Goal: Transaction & Acquisition: Purchase product/service

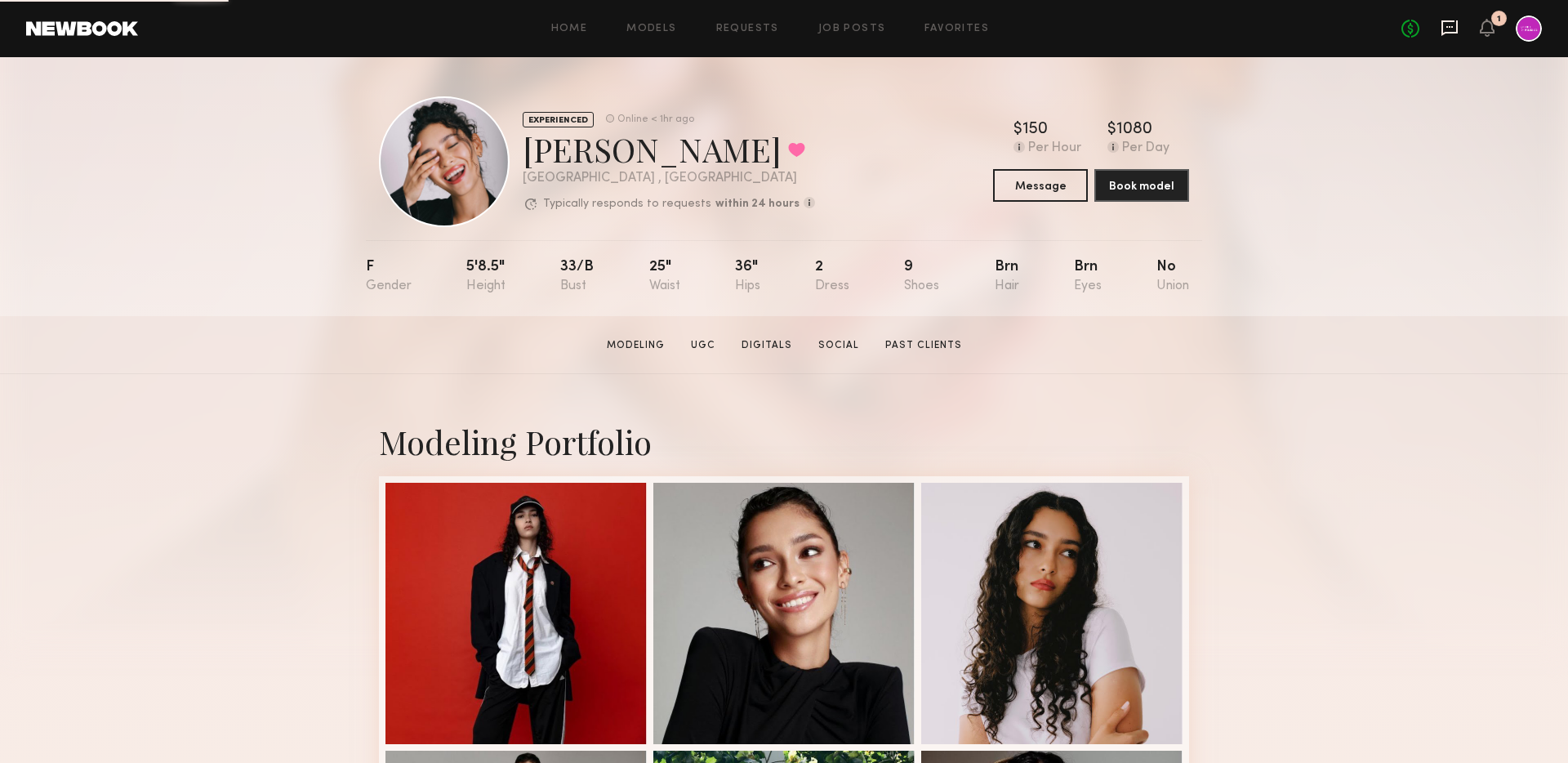
click at [1447, 32] on icon at bounding box center [1449, 28] width 16 height 15
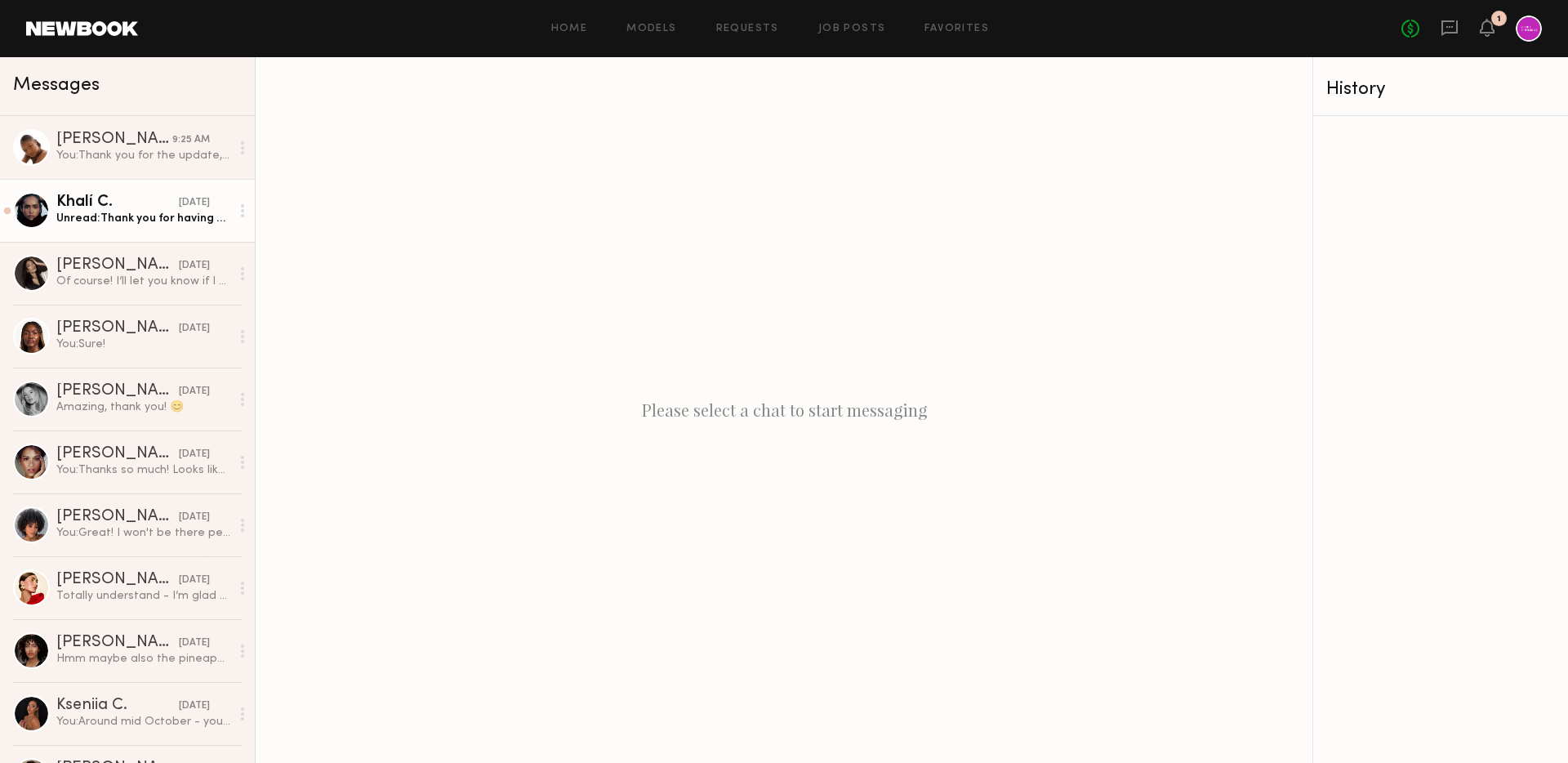
click at [110, 217] on div "Unread: Thank you for having me!" at bounding box center [143, 218] width 173 height 15
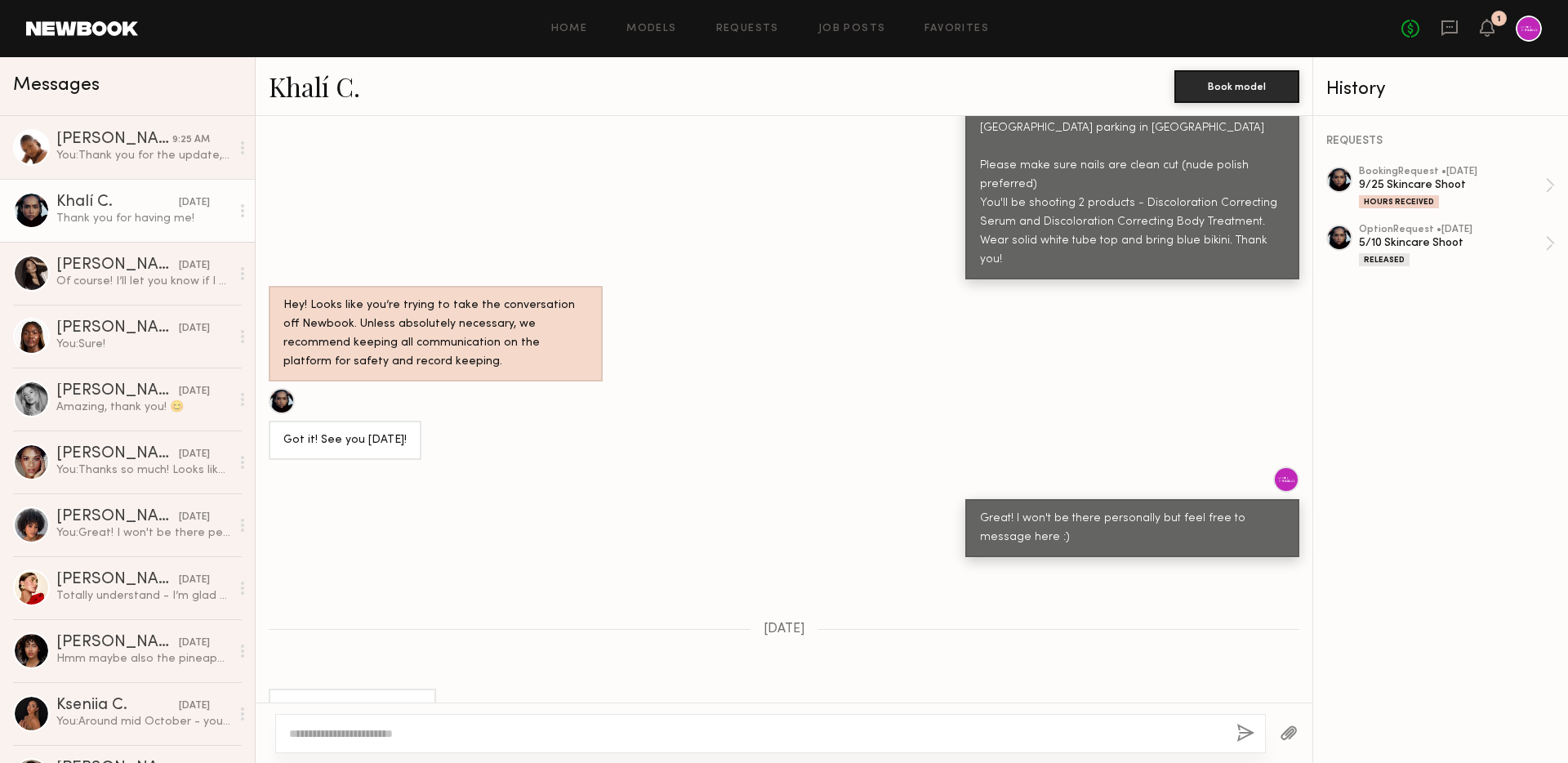
scroll to position [1178, 0]
click at [1486, 35] on icon at bounding box center [1487, 35] width 5 height 3
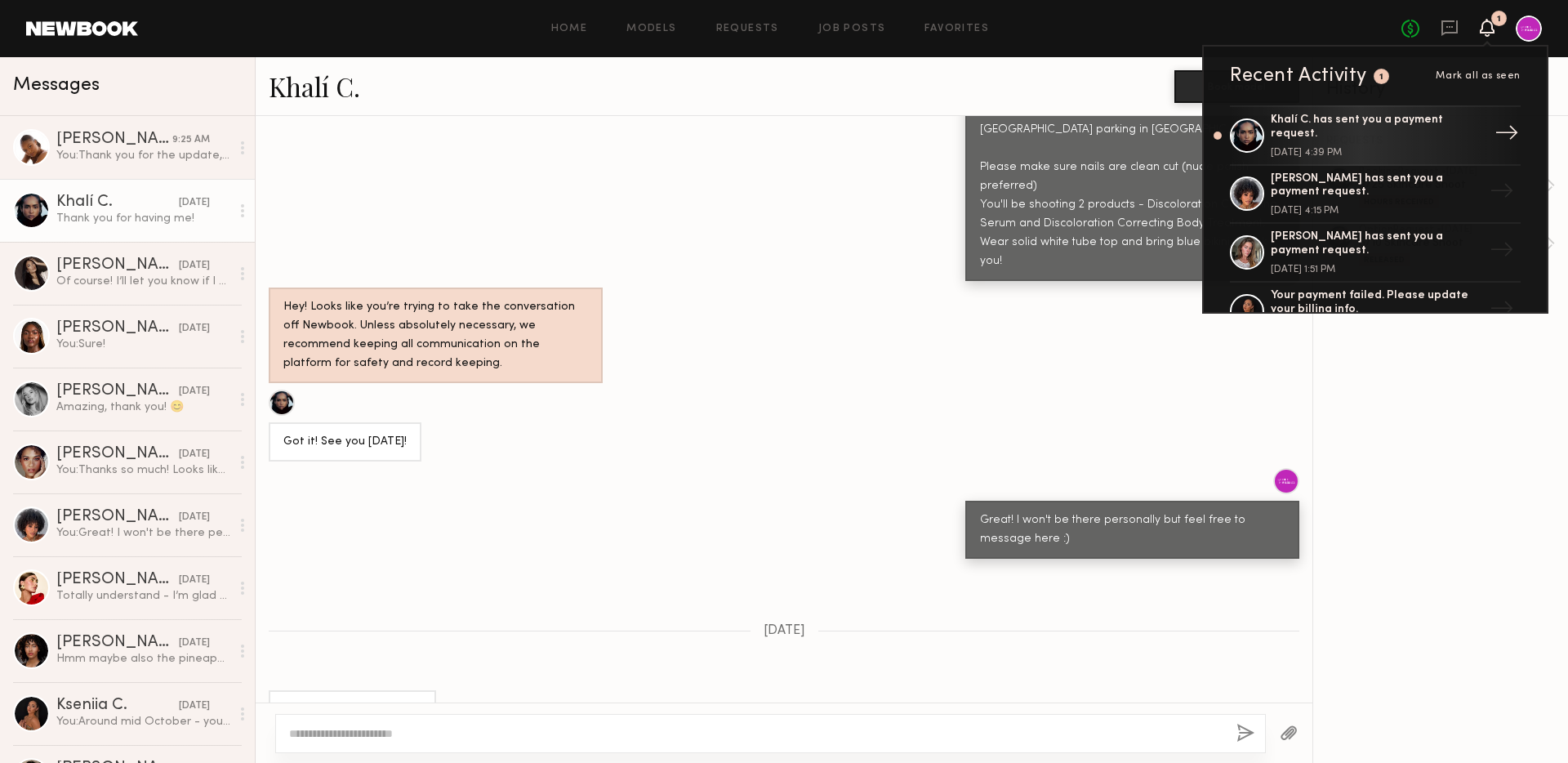
click at [1413, 129] on div "Khalí C. has sent you a payment request." at bounding box center [1377, 126] width 212 height 27
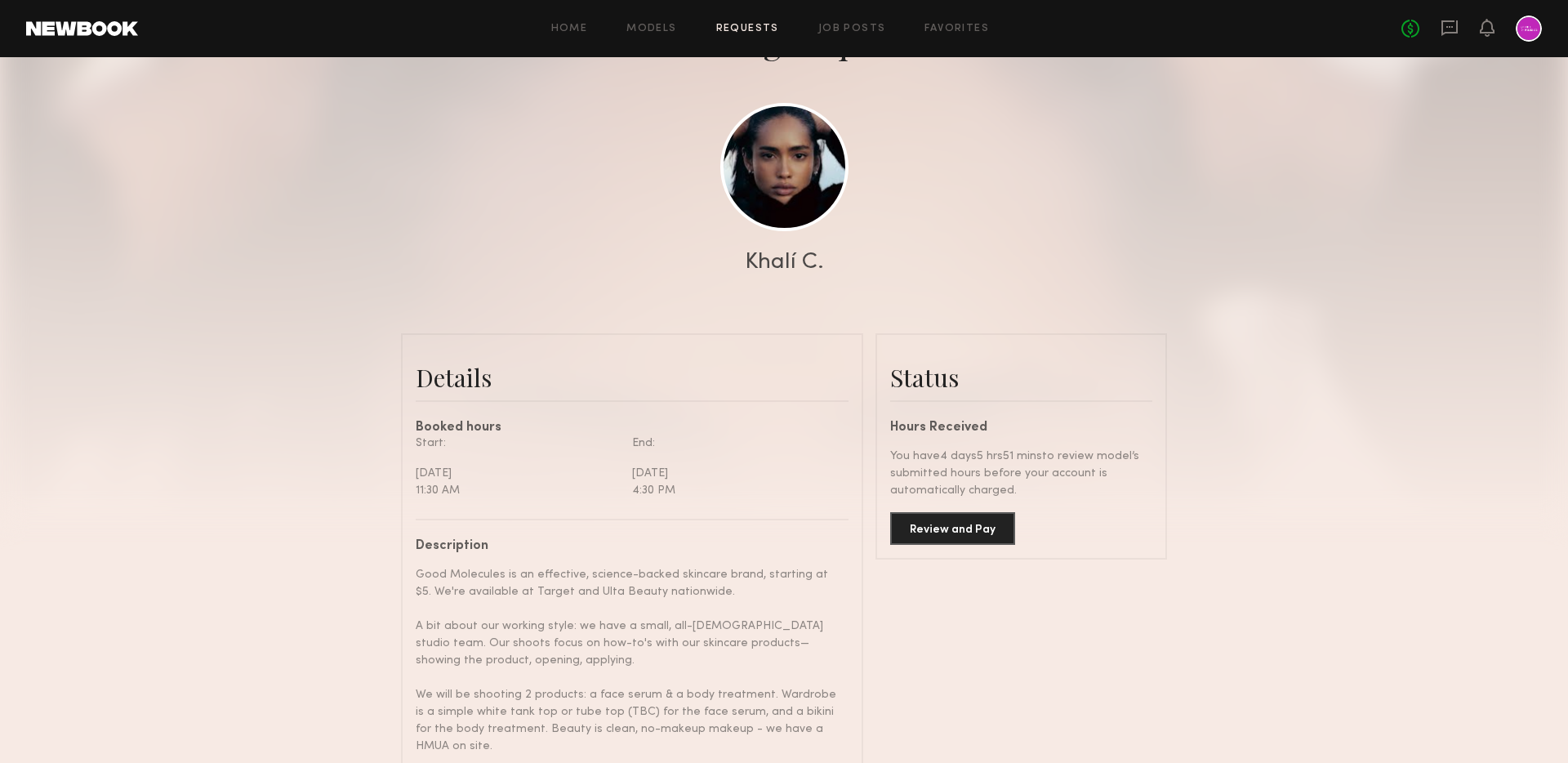
scroll to position [332, 0]
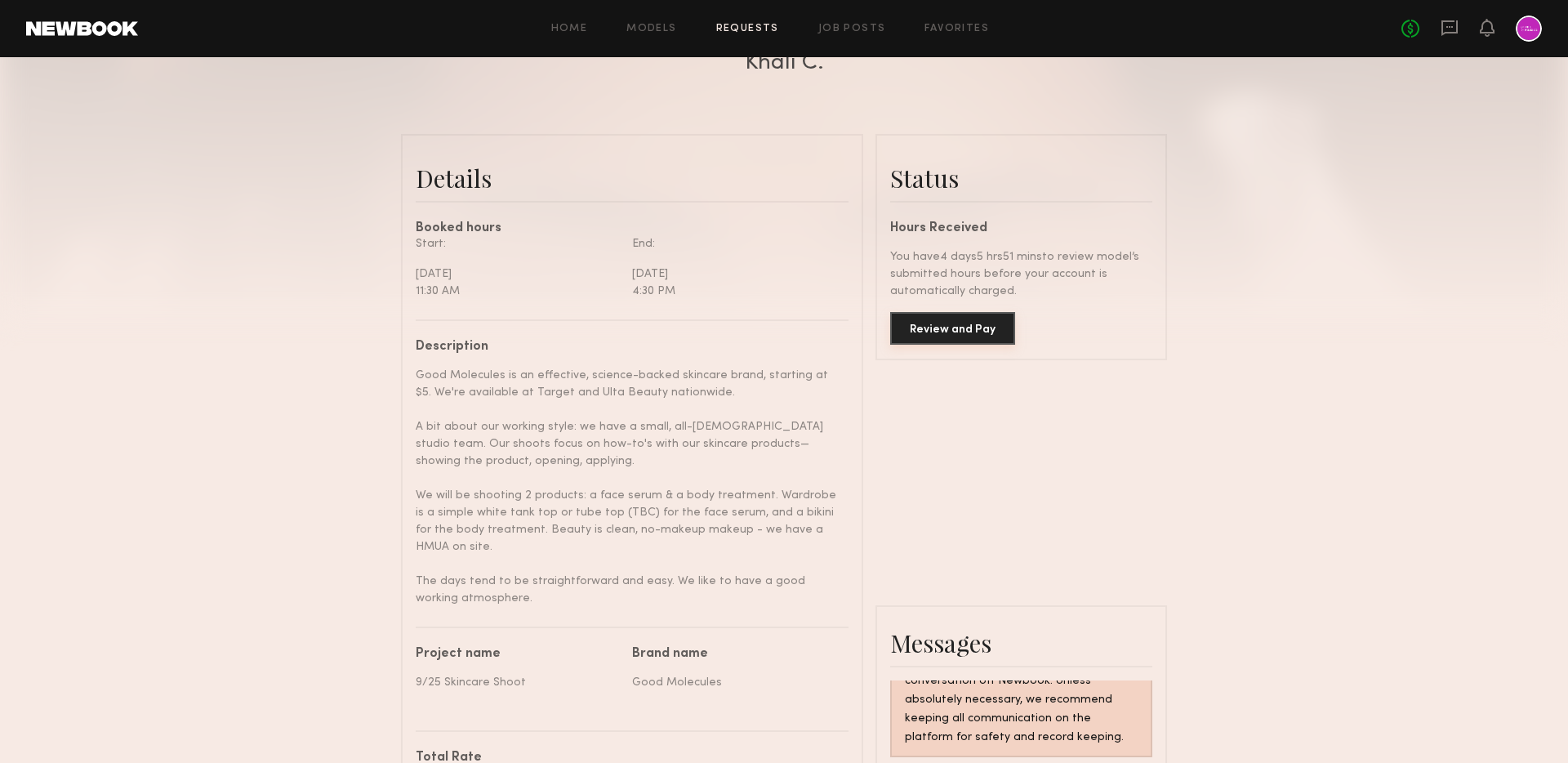
click at [942, 331] on button "Review and Pay" at bounding box center [952, 328] width 125 height 33
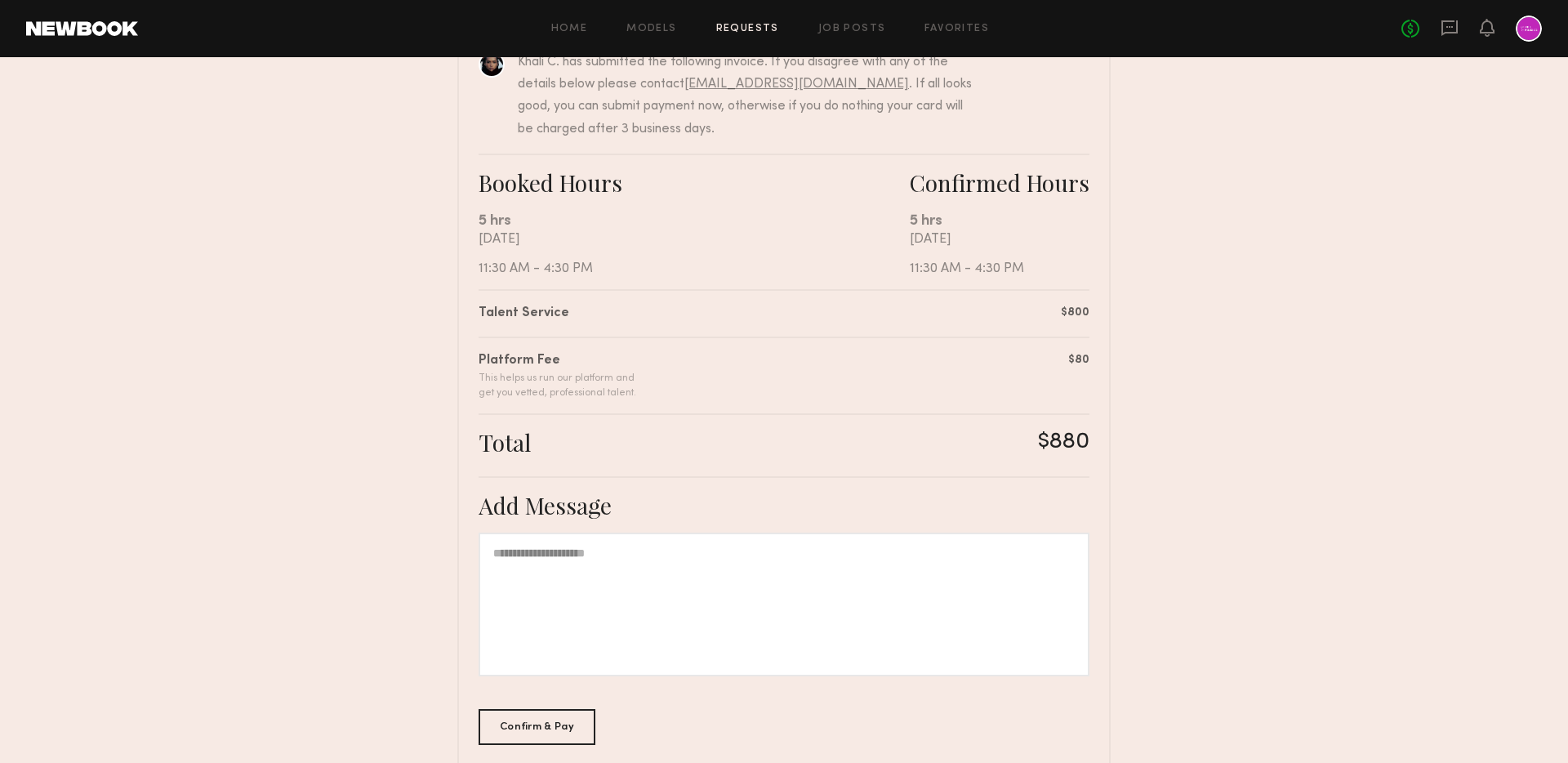
scroll to position [281, 0]
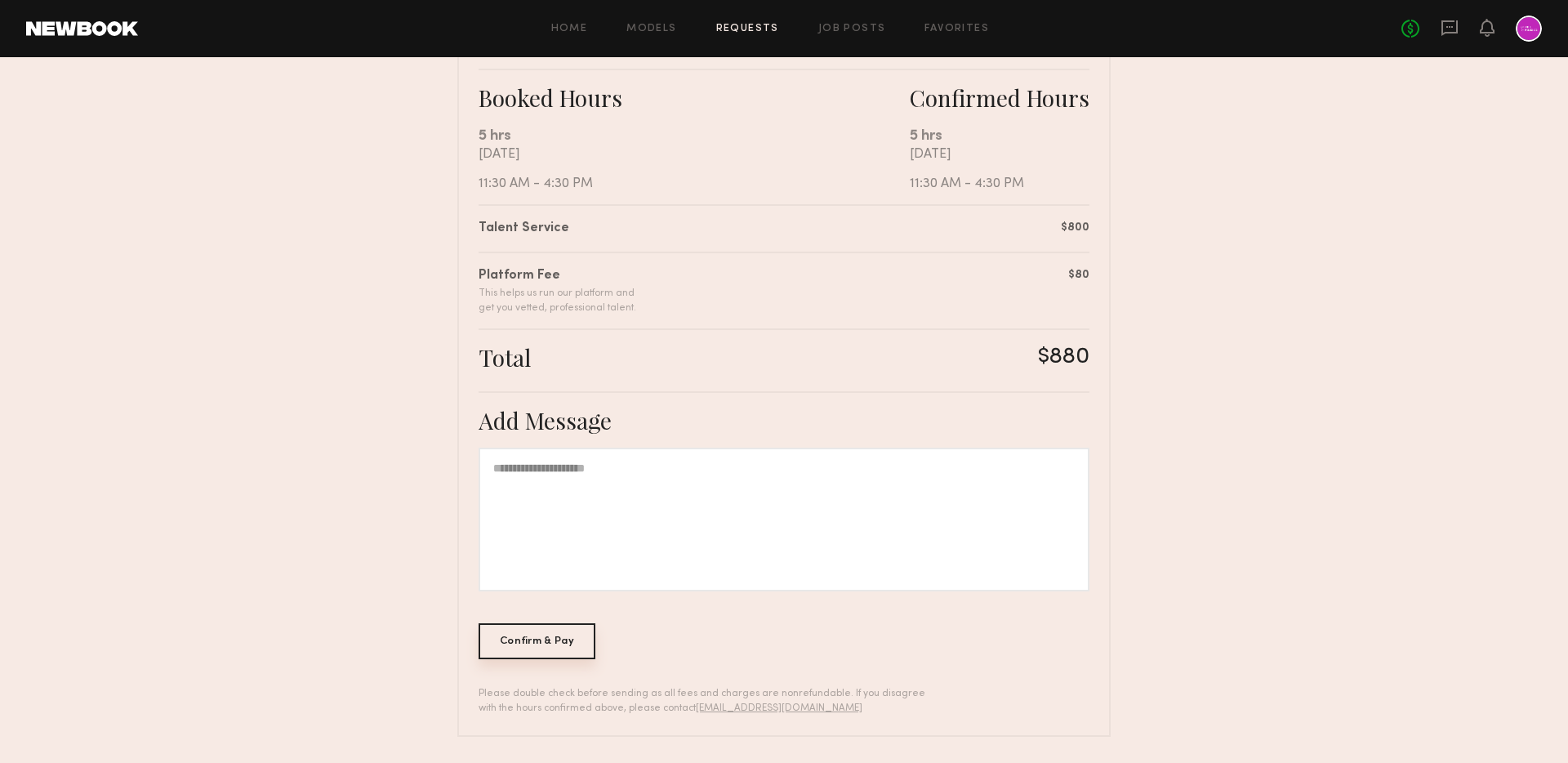
click at [552, 637] on div "Confirm & Pay" at bounding box center [537, 641] width 117 height 36
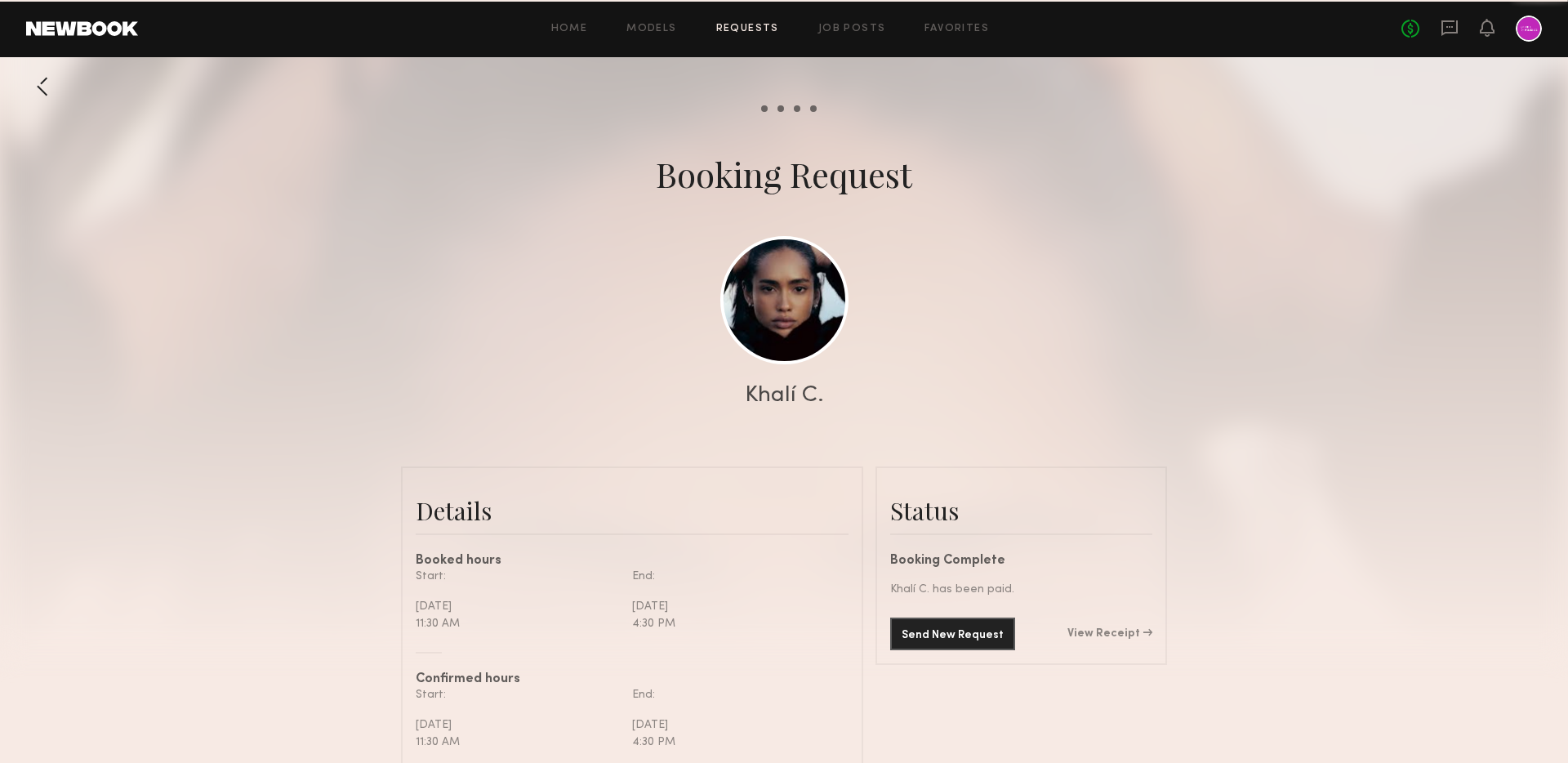
scroll to position [1370, 0]
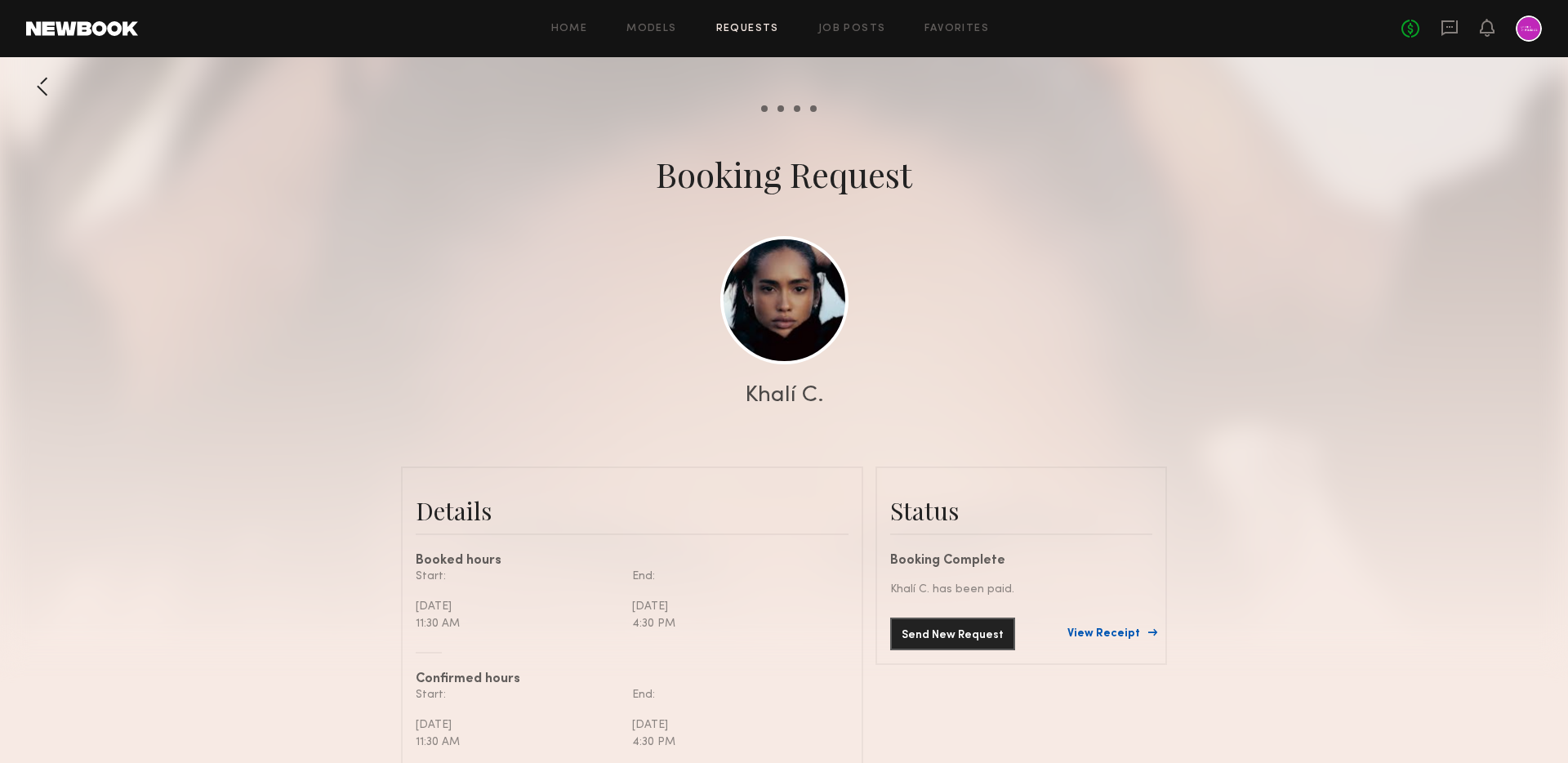
click at [1116, 634] on link "View Receipt" at bounding box center [1110, 634] width 85 height 11
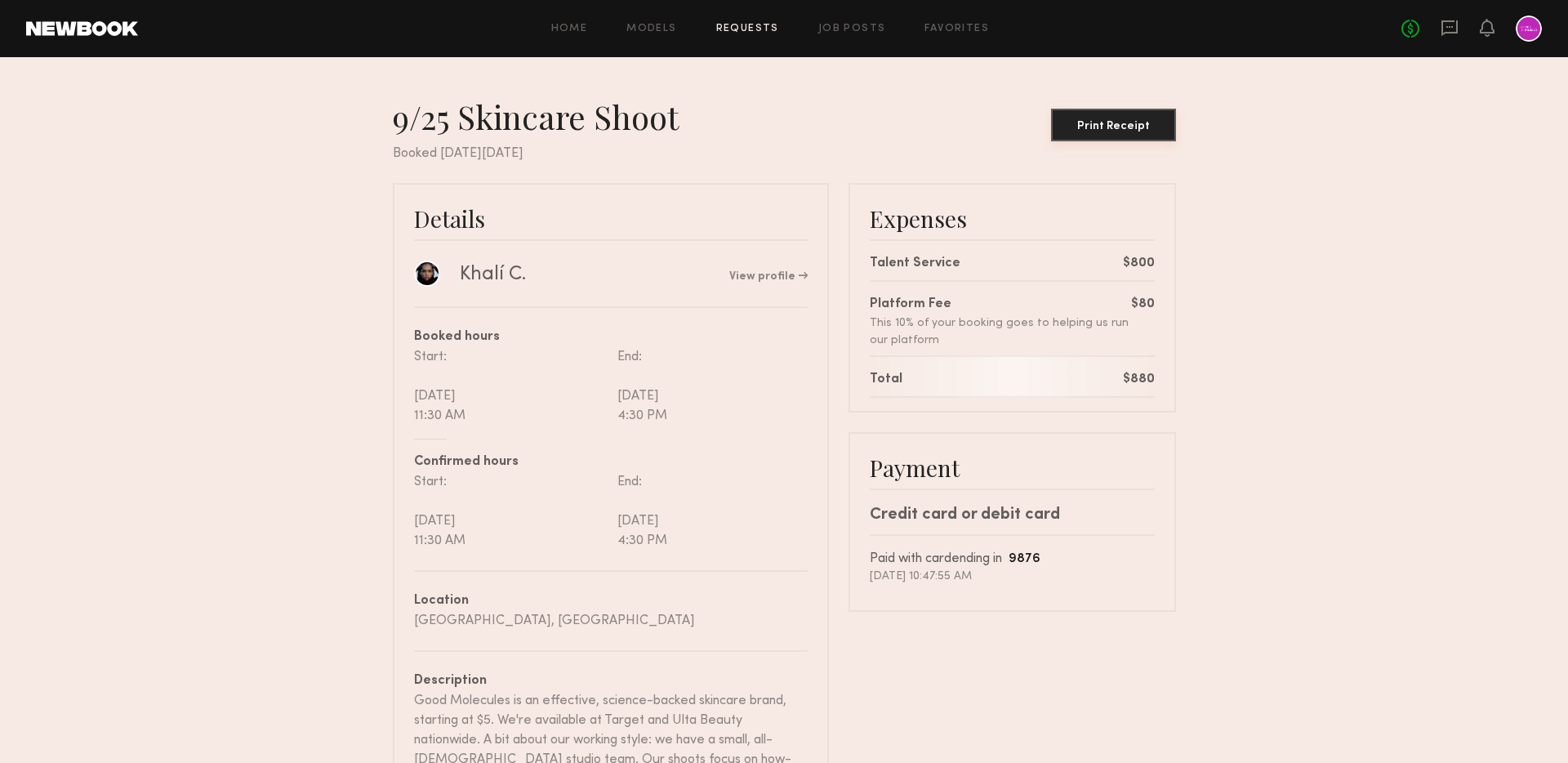
click at [1139, 123] on div "Print Receipt" at bounding box center [1114, 126] width 112 height 11
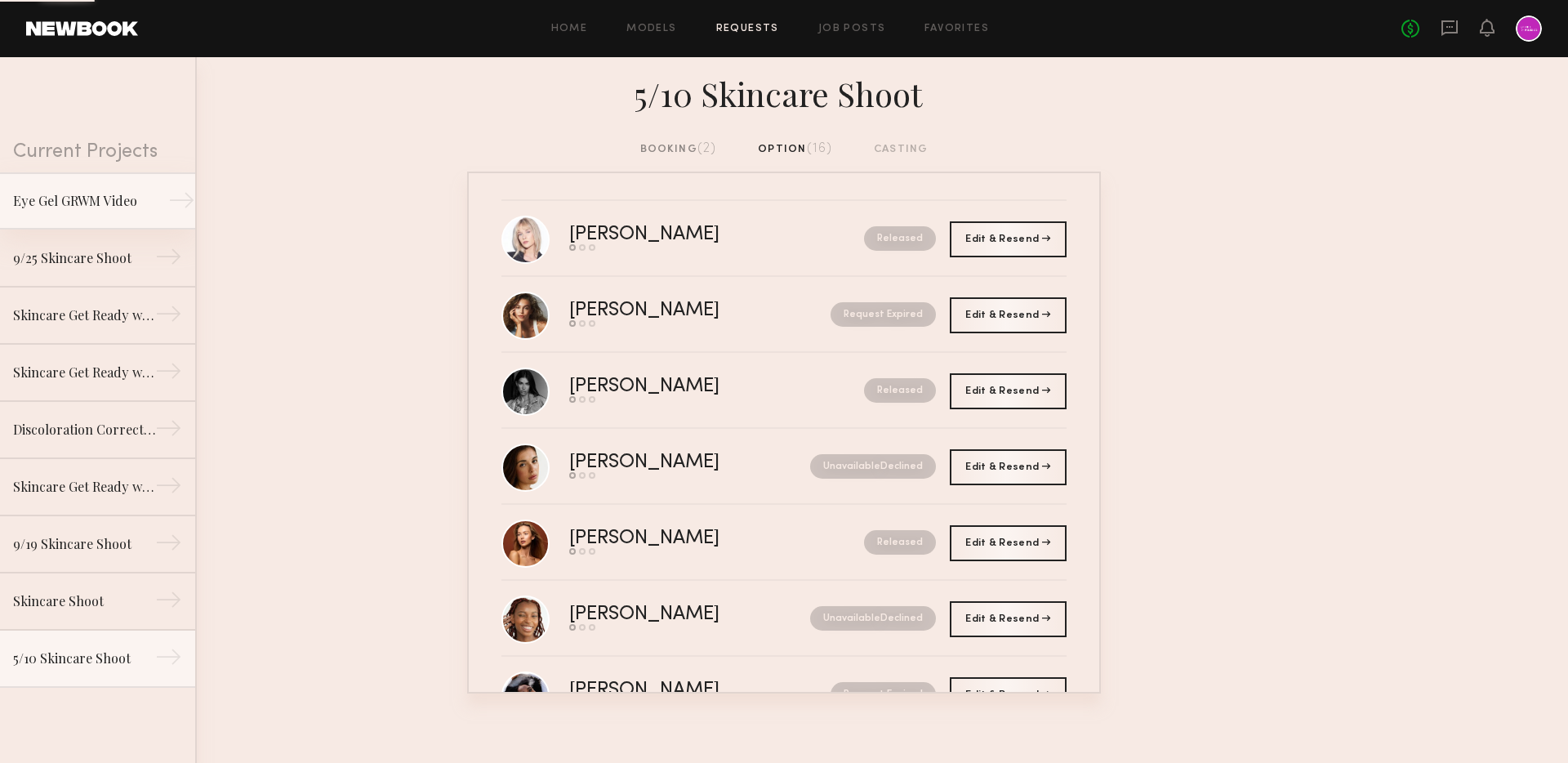
click at [90, 215] on link "Eye Gel GRWM Video →" at bounding box center [97, 201] width 195 height 58
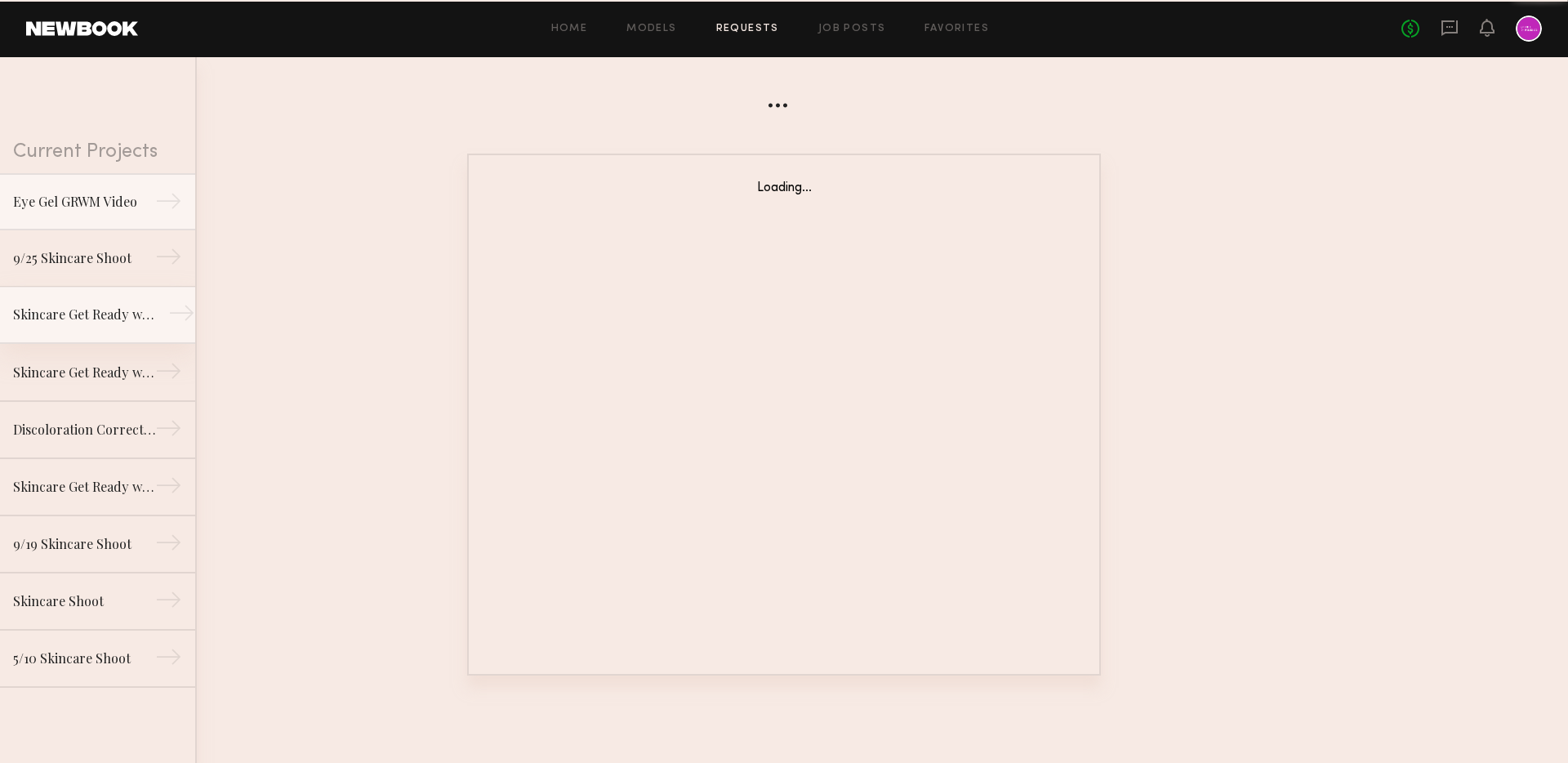
click at [93, 317] on div "Skincare Get Ready with Me Video (Body Treatment)" at bounding box center [84, 314] width 142 height 20
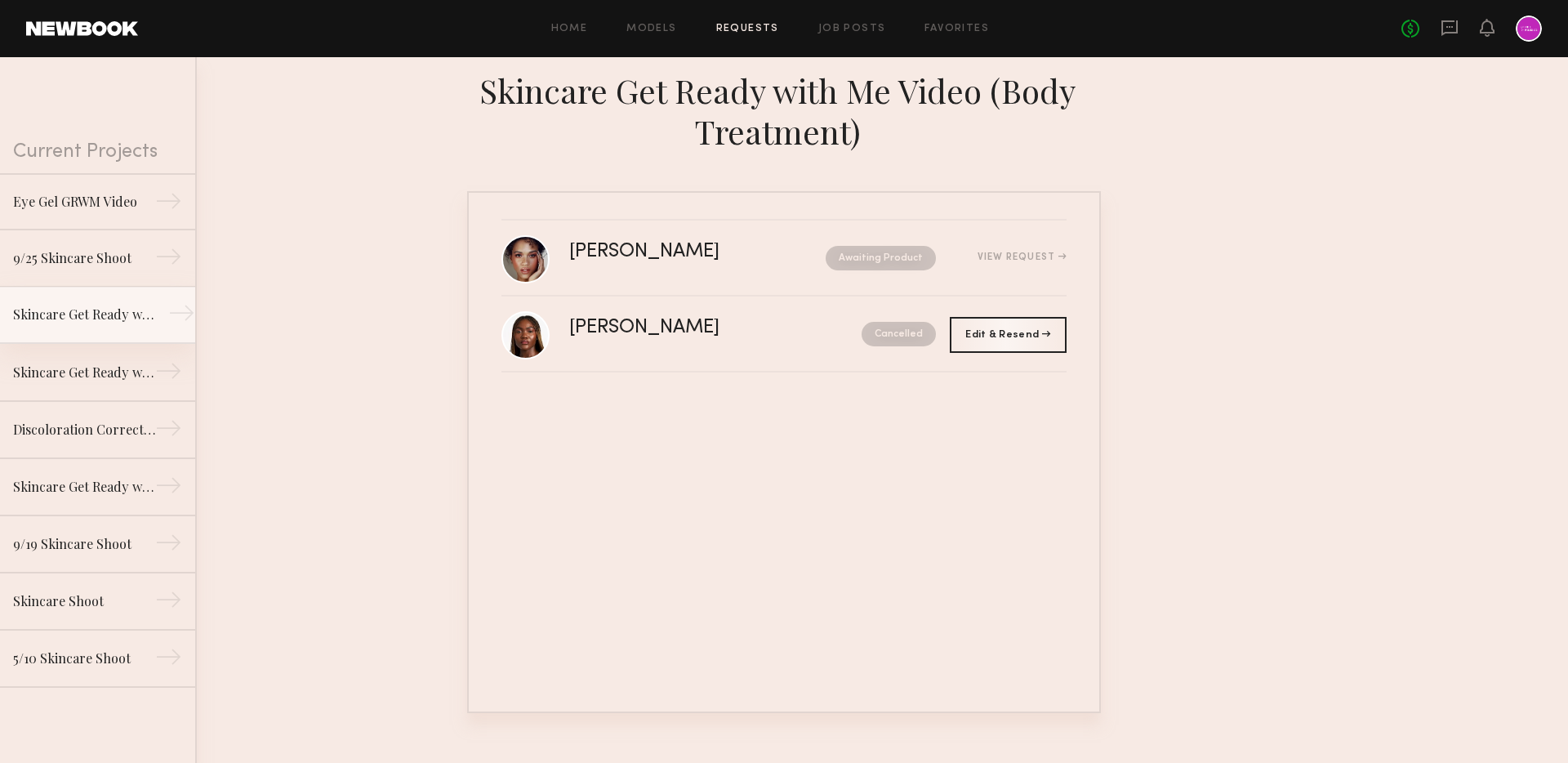
click at [96, 329] on link "Skincare Get Ready with Me Video (Body Treatment) →" at bounding box center [97, 315] width 195 height 58
click at [105, 362] on div "Skincare Get Ready with Me Video (Eye Gel)" at bounding box center [84, 372] width 142 height 20
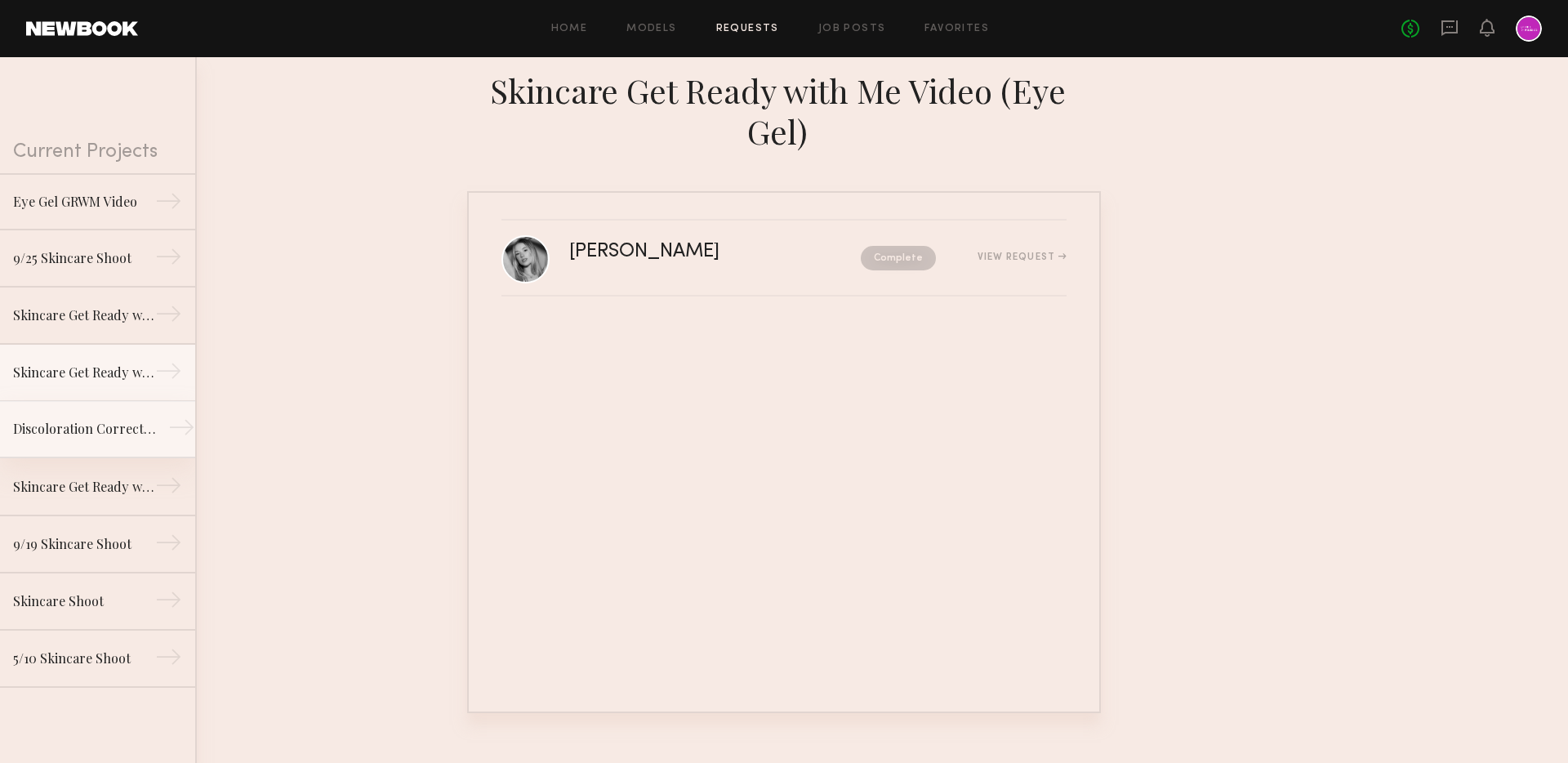
click at [113, 440] on link "Discoloration Correcting Serum GRWM Video →" at bounding box center [97, 429] width 195 height 58
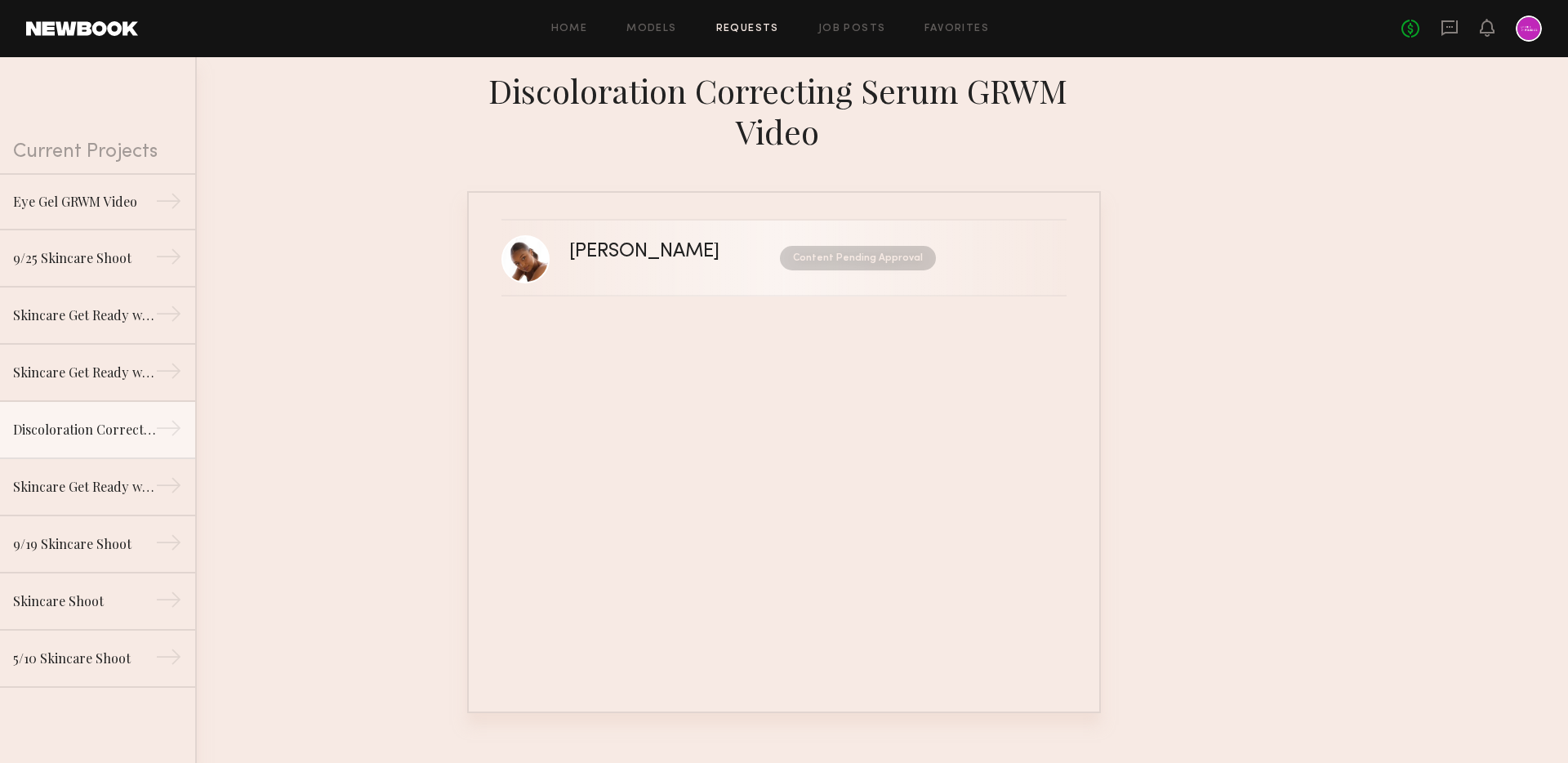
click at [650, 247] on div "Ashley W." at bounding box center [659, 252] width 180 height 19
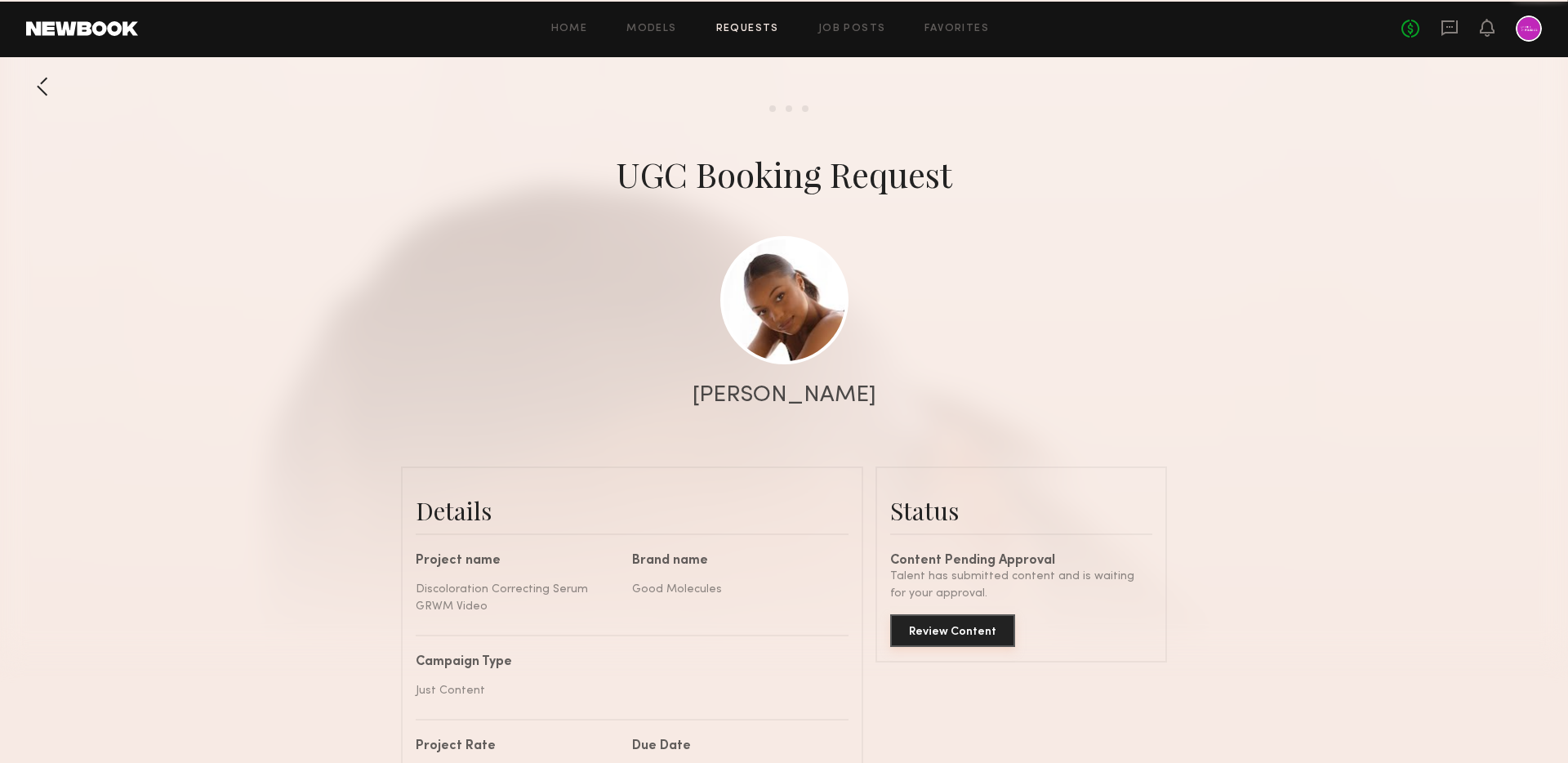
scroll to position [1077, 0]
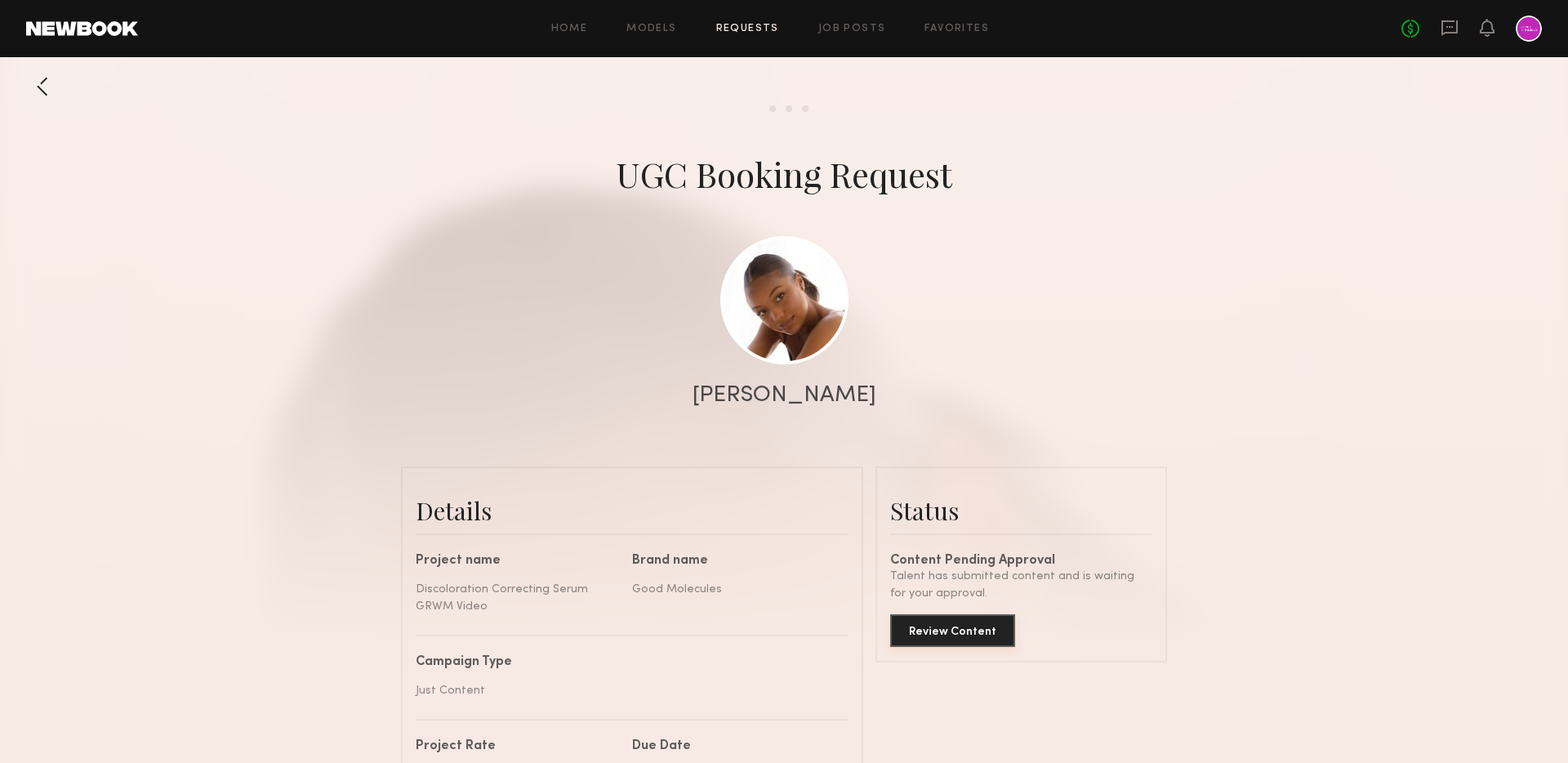
click at [969, 625] on button "Review Content" at bounding box center [952, 630] width 125 height 33
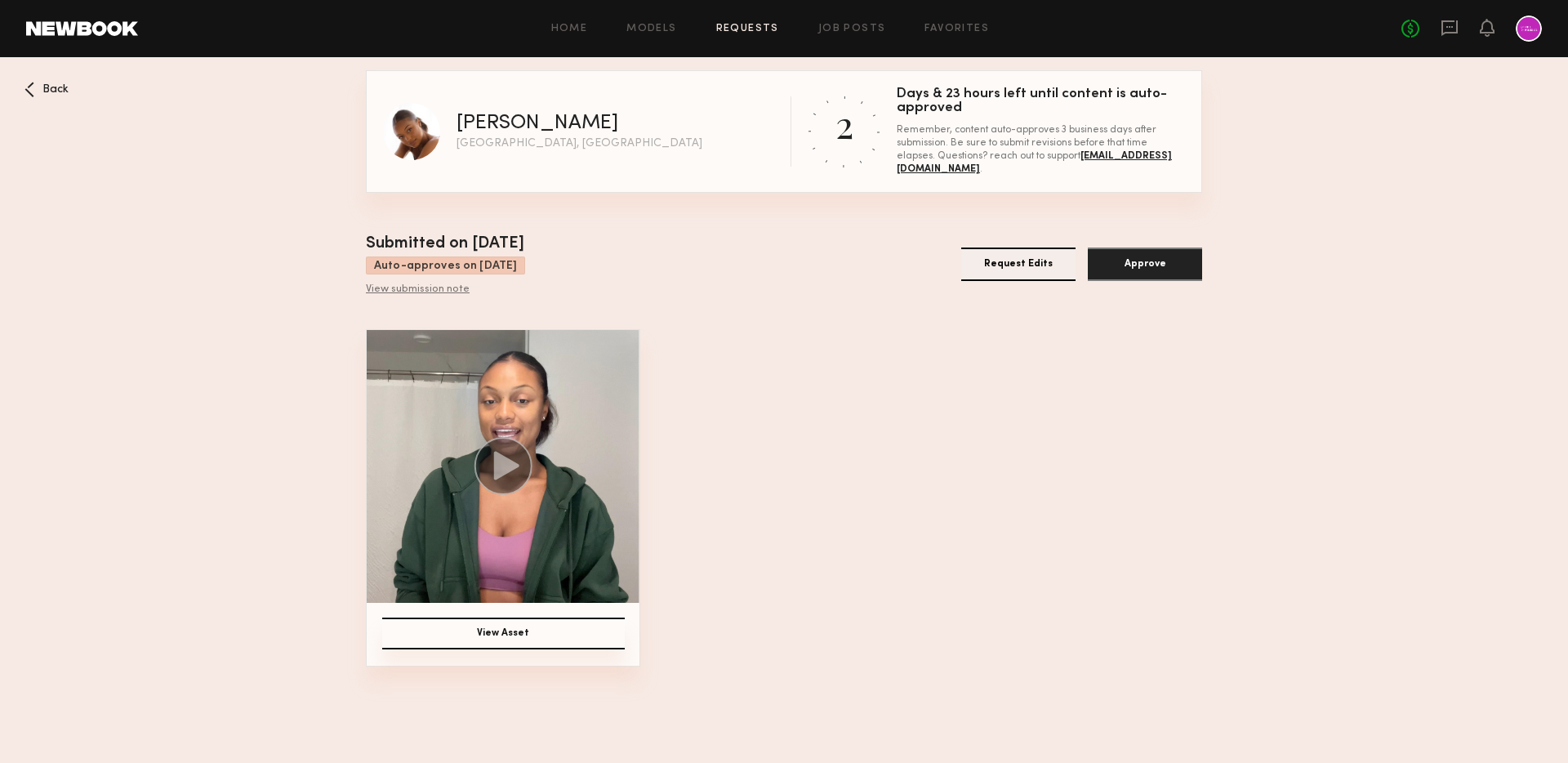
click at [496, 475] on icon at bounding box center [506, 466] width 25 height 28
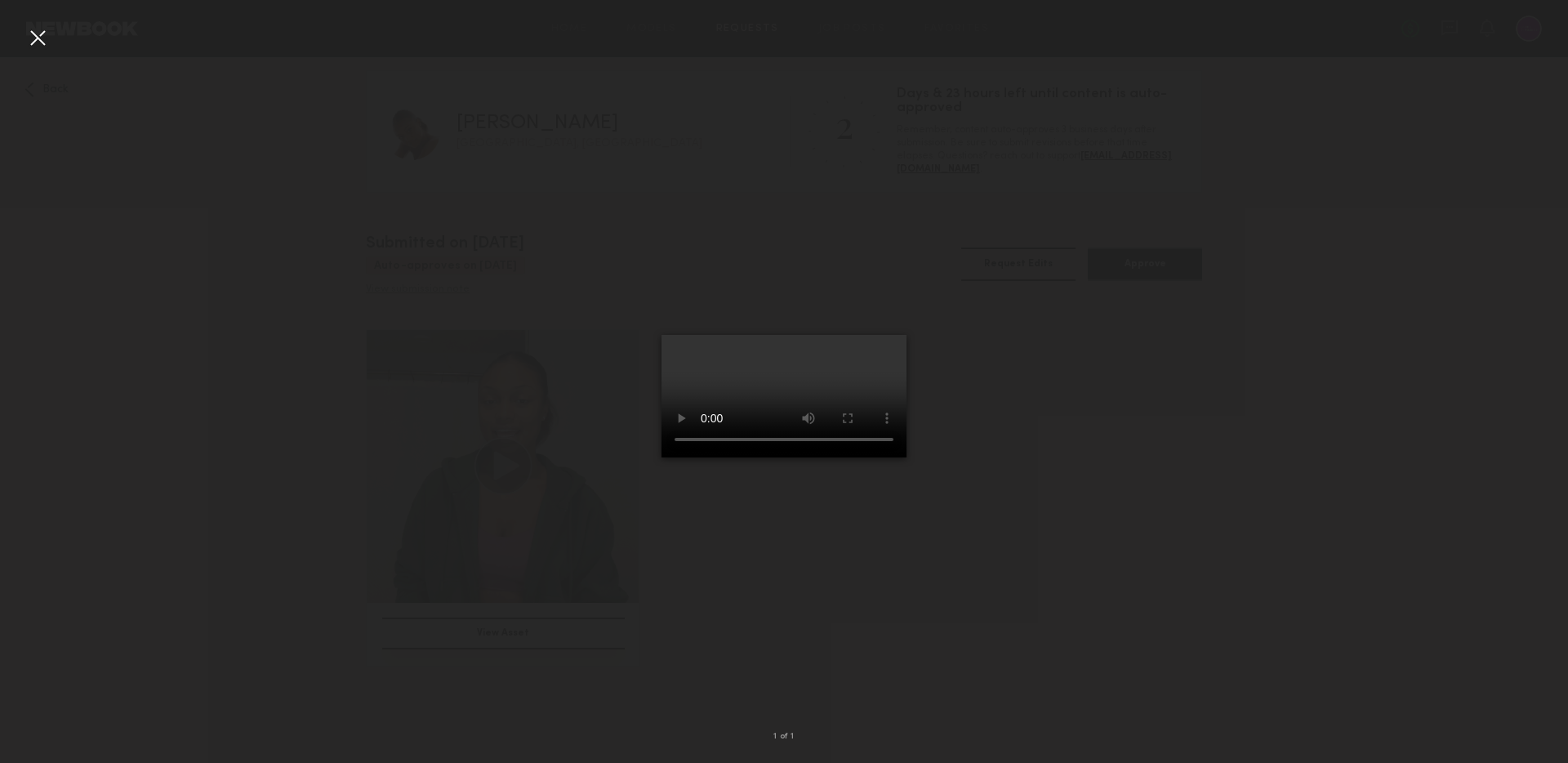
click at [788, 457] on video at bounding box center [784, 396] width 245 height 123
click at [817, 457] on video at bounding box center [784, 396] width 245 height 123
click at [794, 457] on video at bounding box center [784, 396] width 245 height 123
click at [751, 457] on video at bounding box center [784, 396] width 245 height 123
click at [800, 457] on video at bounding box center [784, 396] width 245 height 123
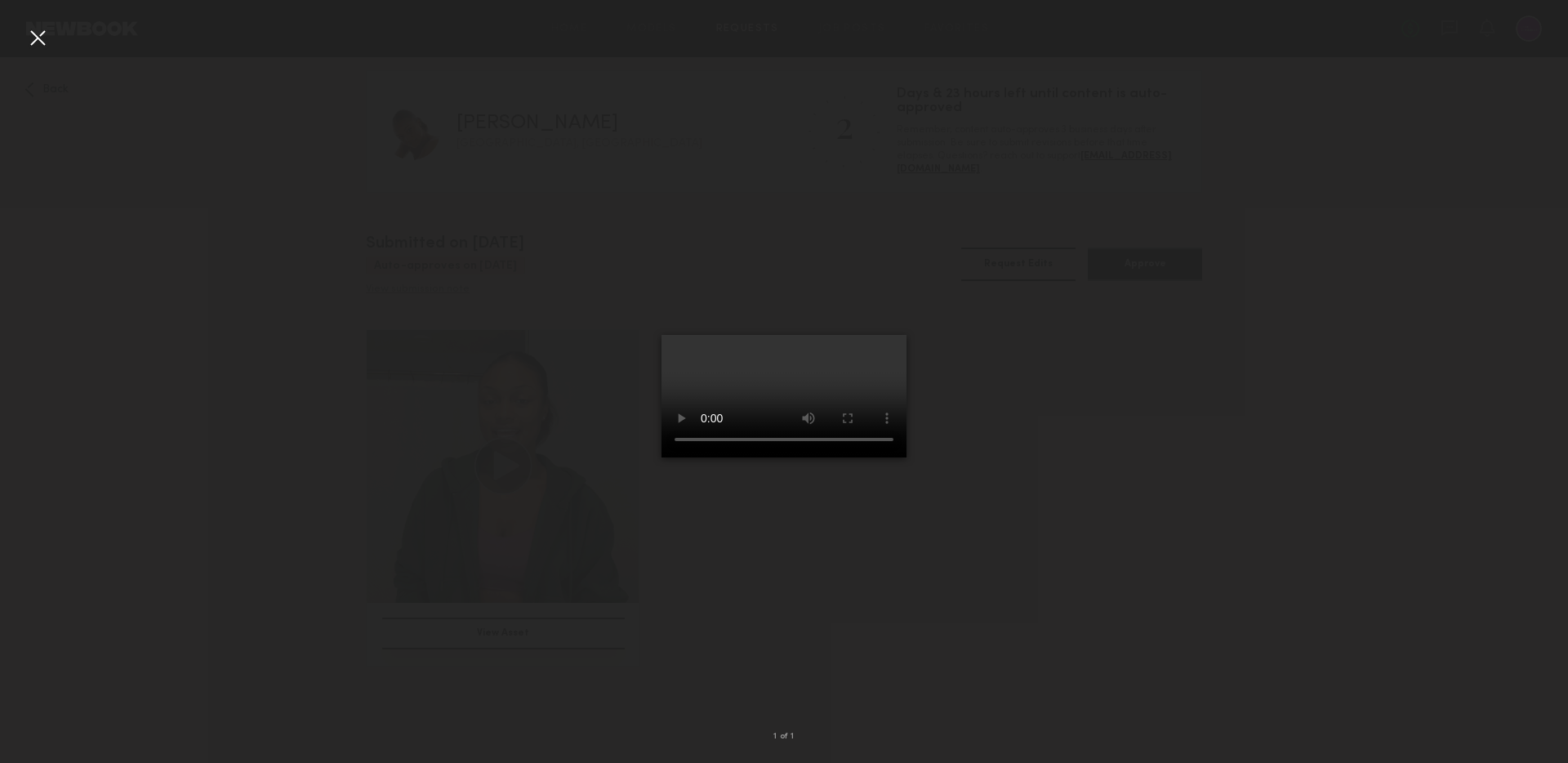
click at [865, 457] on video at bounding box center [784, 396] width 245 height 123
click at [803, 457] on video at bounding box center [784, 396] width 245 height 123
click at [40, 22] on nb-gallery-light "1 of 1" at bounding box center [784, 381] width 1568 height 763
click at [40, 35] on div at bounding box center [38, 38] width 26 height 26
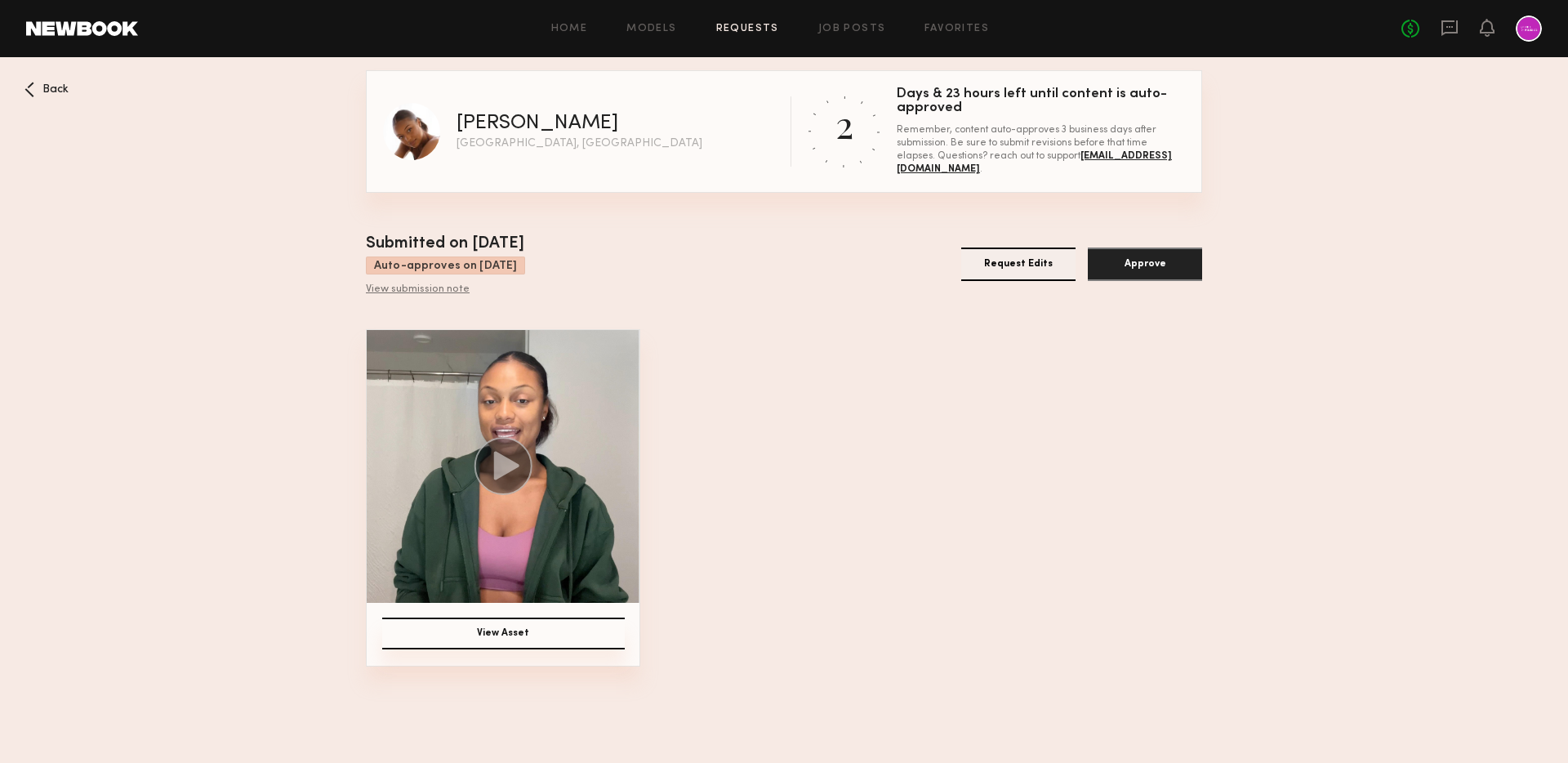
click at [507, 619] on button "View Asset" at bounding box center [503, 634] width 242 height 32
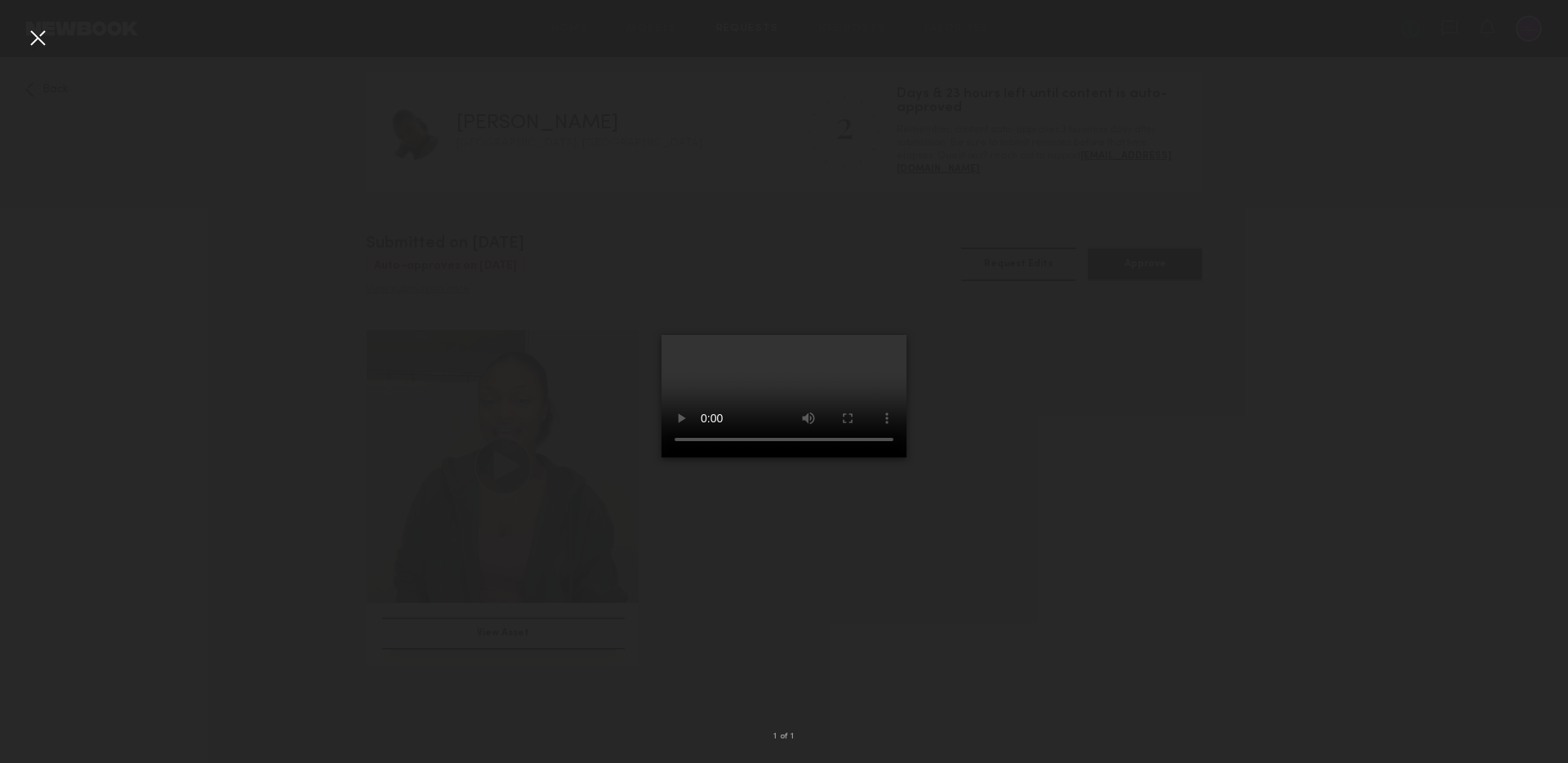
click at [34, 35] on div at bounding box center [38, 38] width 26 height 26
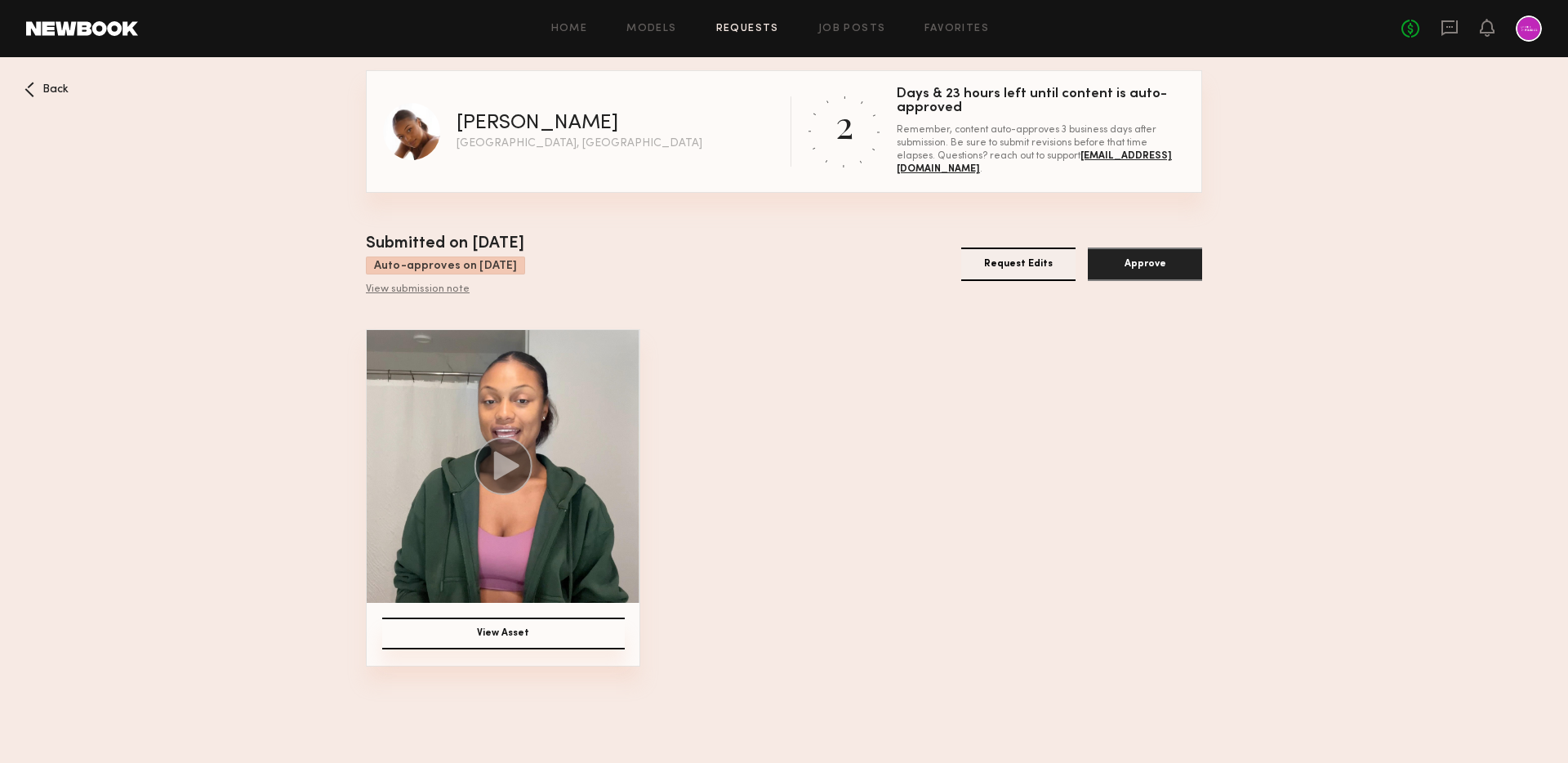
click at [729, 387] on div "View Asset" at bounding box center [784, 498] width 836 height 338
click at [1081, 367] on div "View Asset" at bounding box center [784, 498] width 836 height 338
click at [31, 89] on icon at bounding box center [29, 90] width 9 height 15
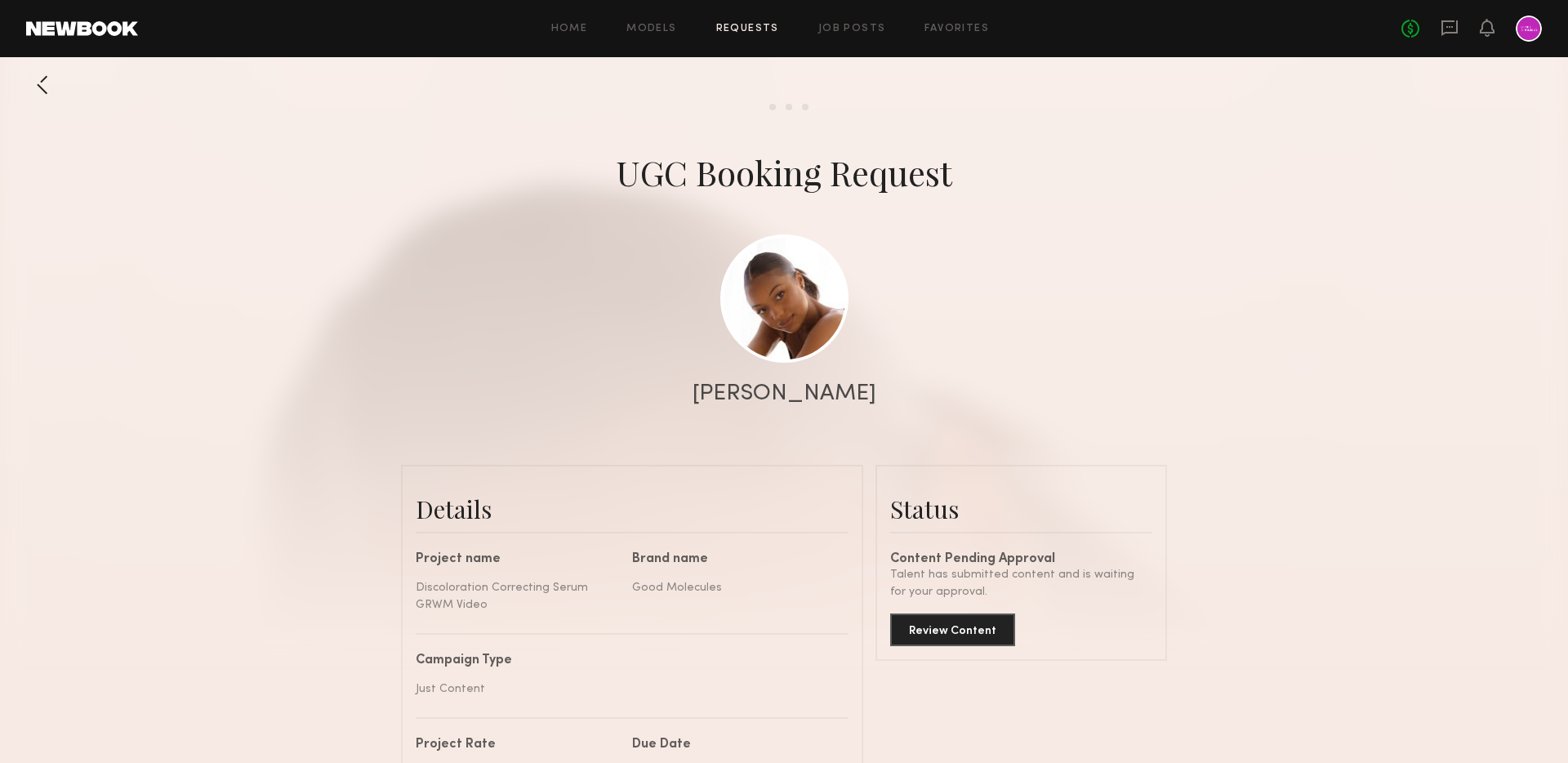
scroll to position [1, 0]
click at [1525, 32] on div at bounding box center [1528, 28] width 26 height 26
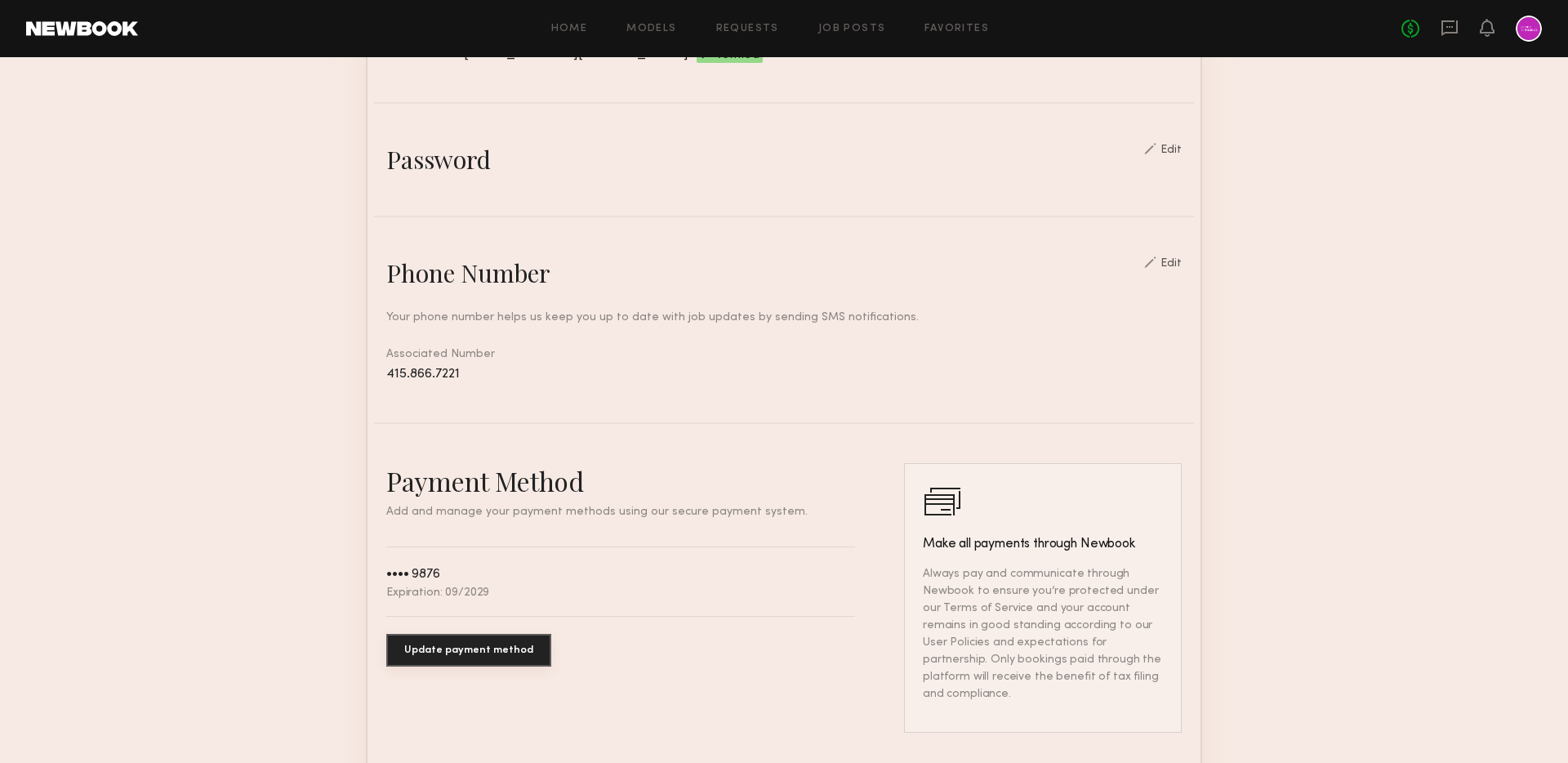
scroll to position [629, 0]
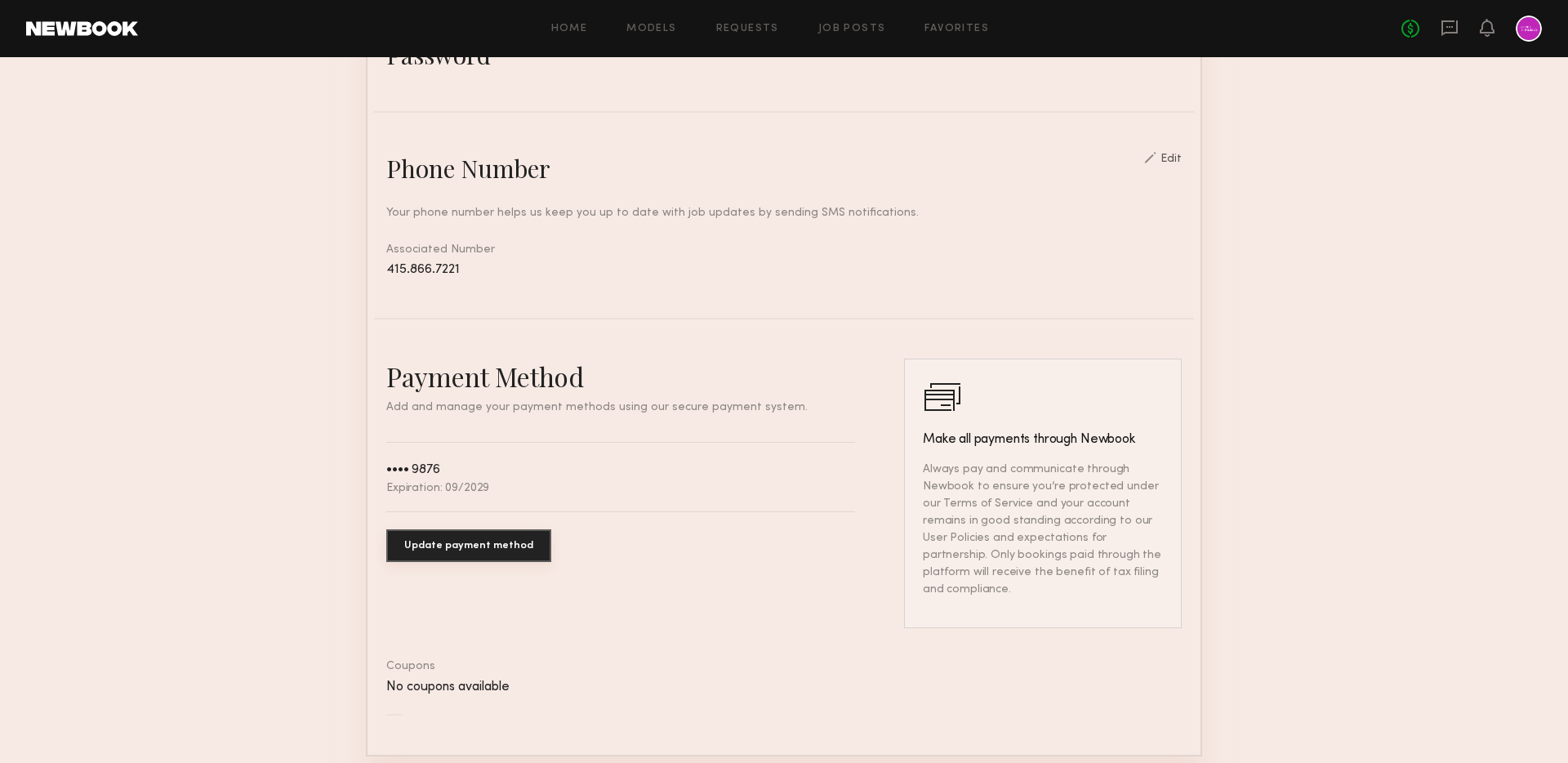
click at [745, 605] on div "Payment Method Add and manage your payment methods using our secure payment sys…" at bounding box center [620, 493] width 469 height 270
